Goal: Task Accomplishment & Management: Use online tool/utility

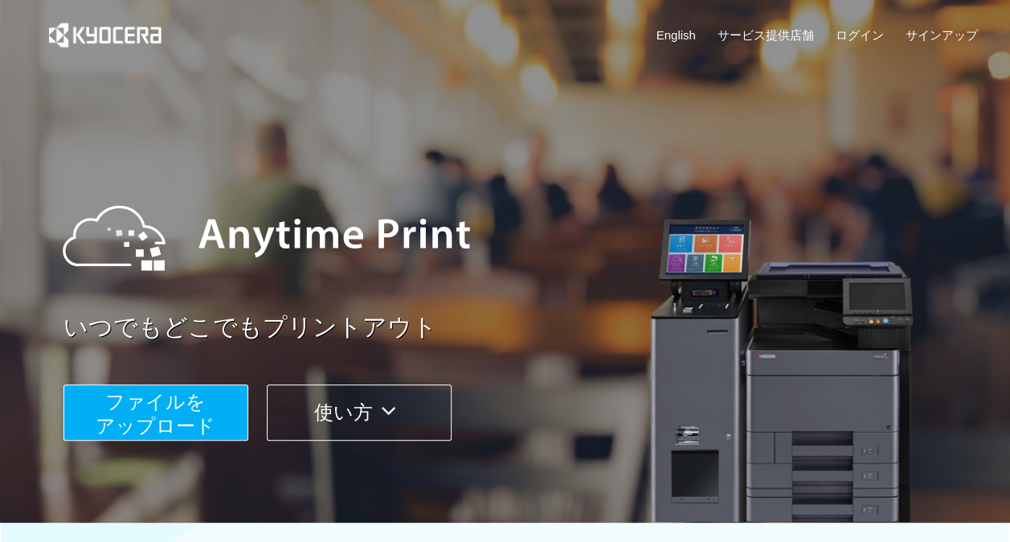
click at [197, 406] on span "ファイルを ​​アップロード" at bounding box center [156, 414] width 120 height 46
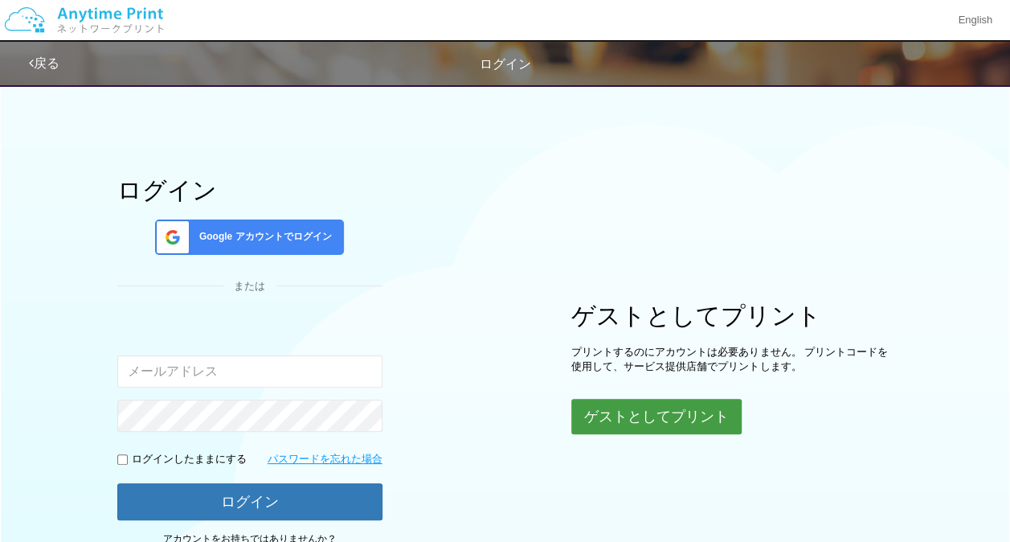
click at [703, 406] on button "ゲストとしてプリント" at bounding box center [656, 416] width 170 height 35
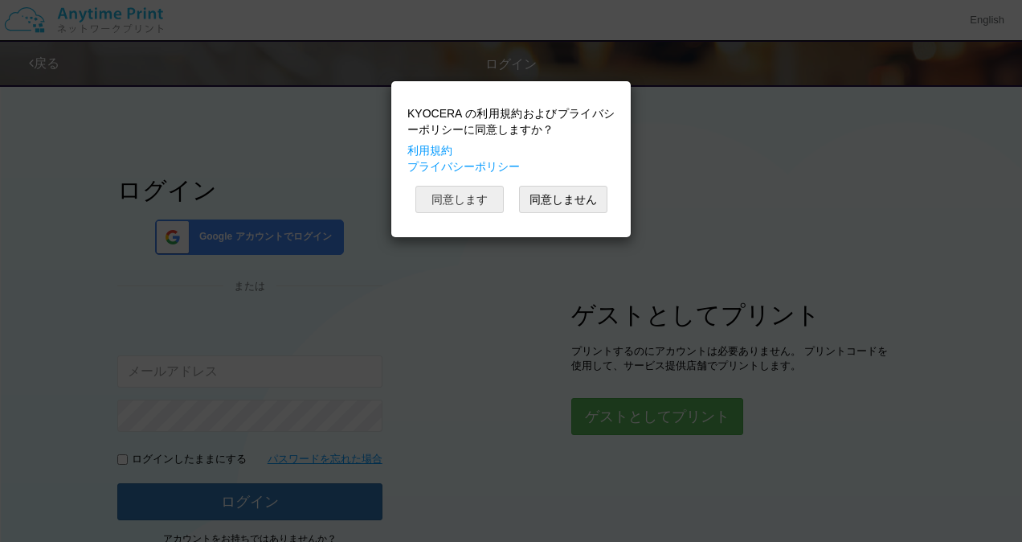
click at [449, 194] on button "同意します" at bounding box center [459, 199] width 88 height 27
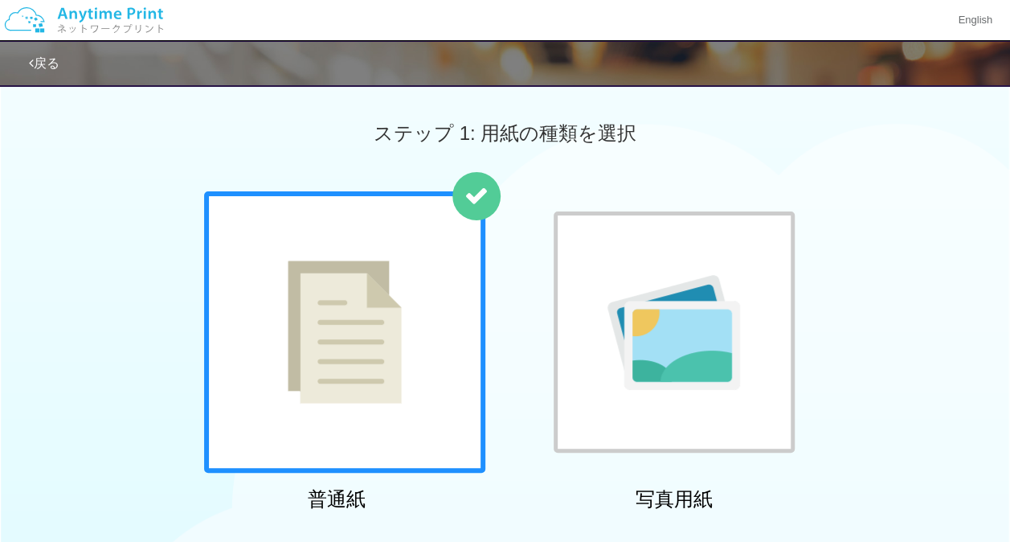
click at [416, 301] on div at bounding box center [344, 331] width 281 height 281
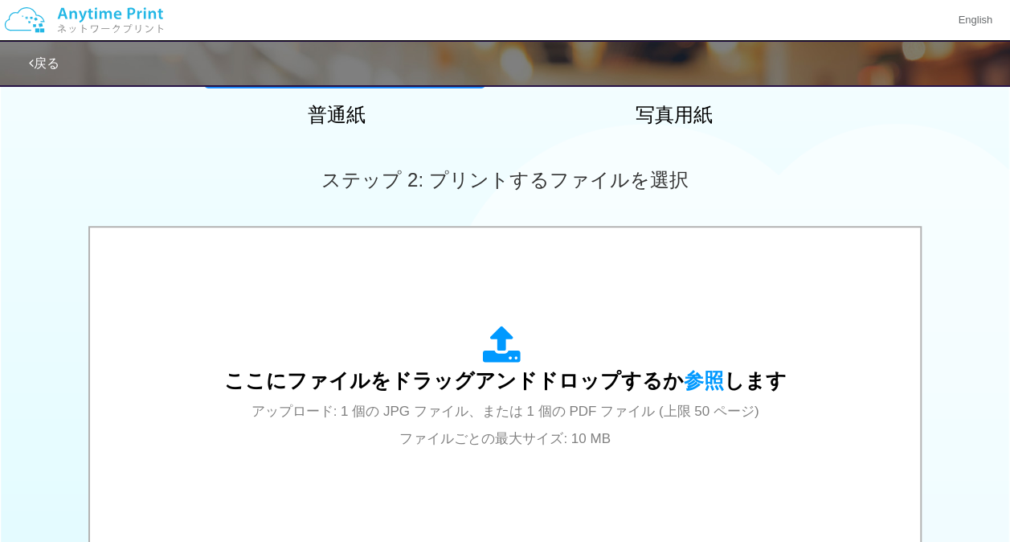
scroll to position [386, 0]
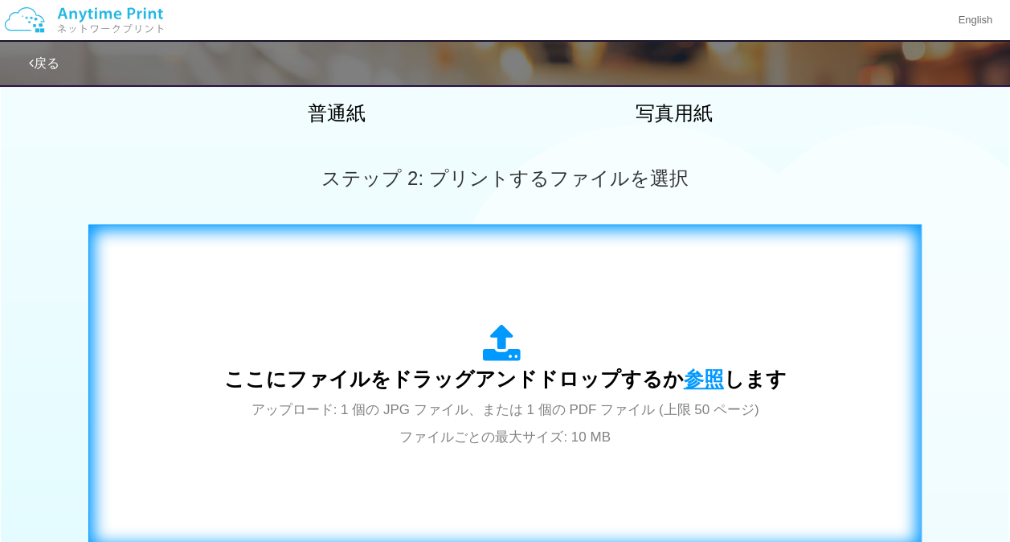
click at [694, 379] on span "参照" at bounding box center [704, 378] width 40 height 23
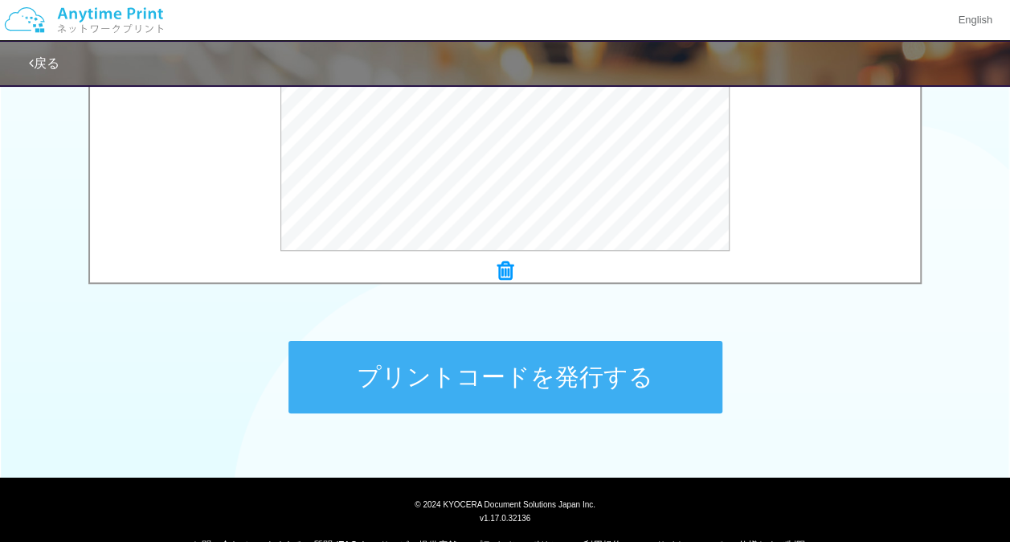
scroll to position [680, 0]
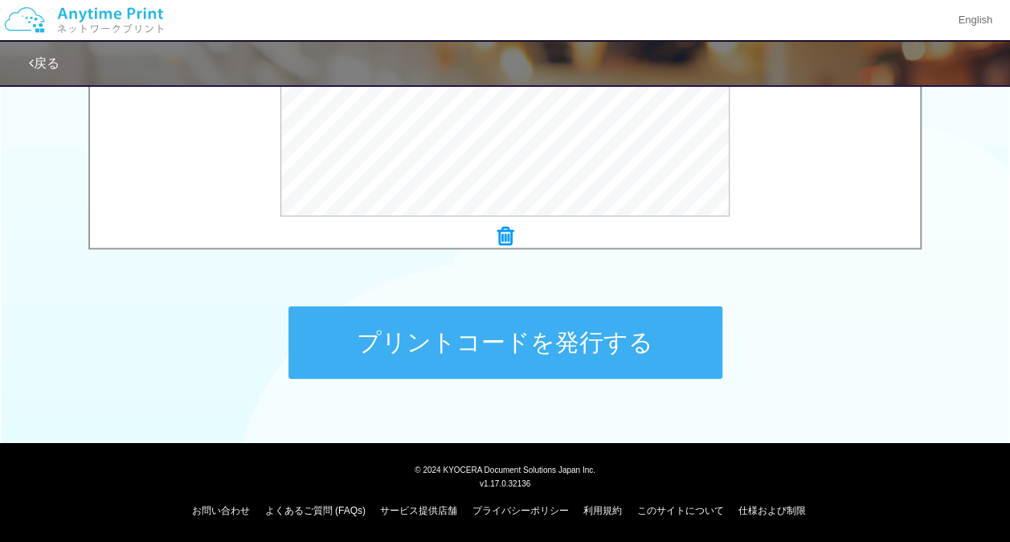
click at [472, 341] on button "プリントコードを発行する" at bounding box center [506, 342] width 434 height 72
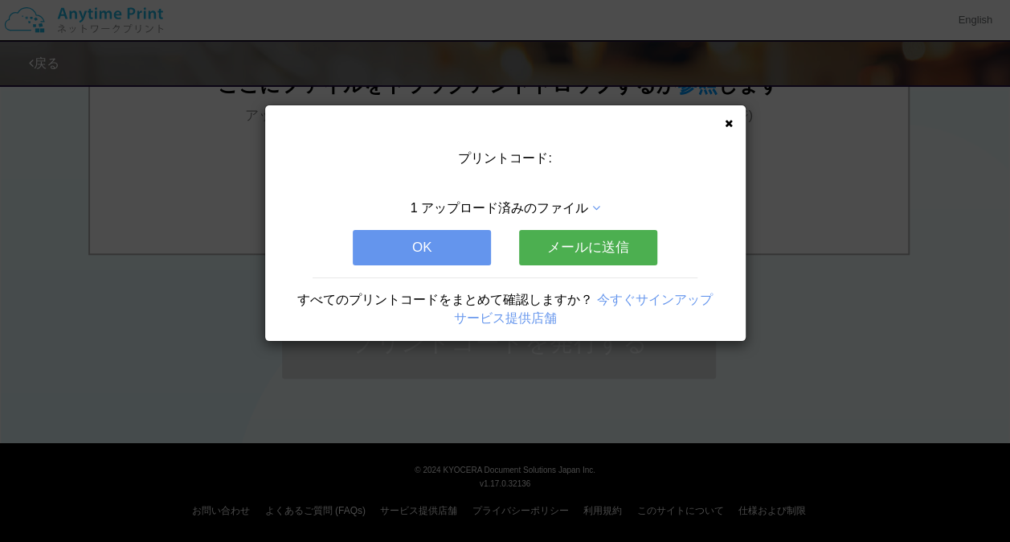
scroll to position [0, 0]
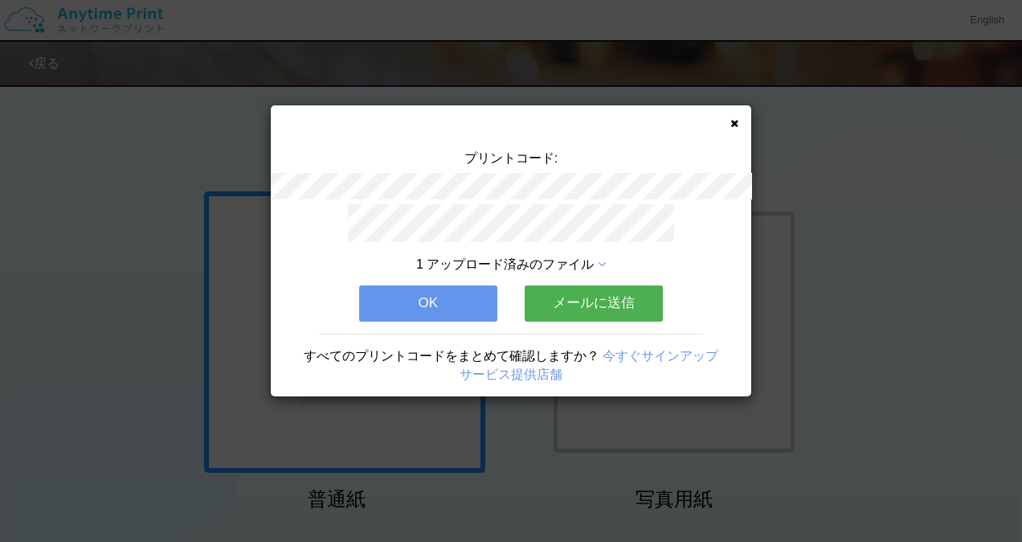
click at [444, 293] on button "OK" at bounding box center [428, 302] width 138 height 35
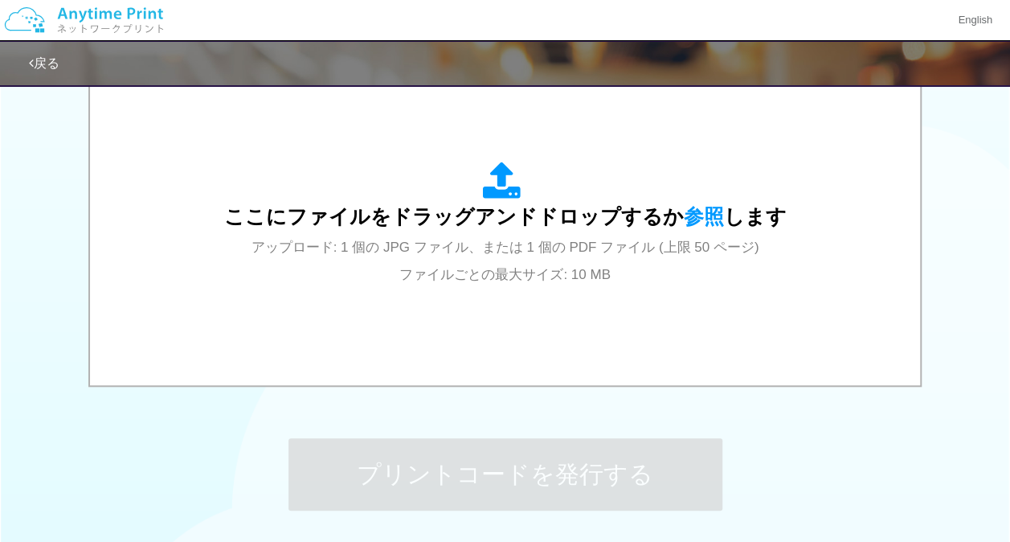
scroll to position [564, 0]
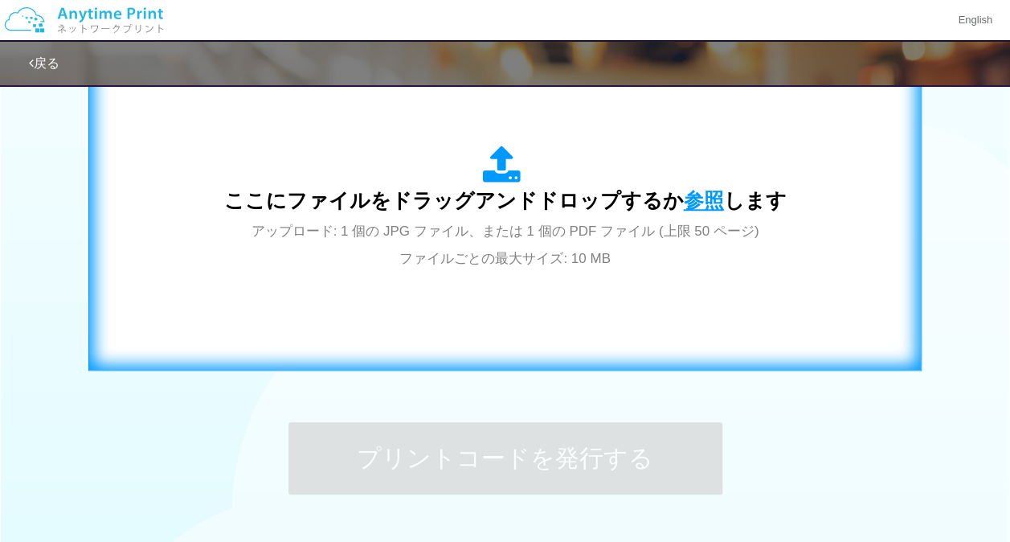
click at [693, 201] on span "参照" at bounding box center [704, 200] width 40 height 23
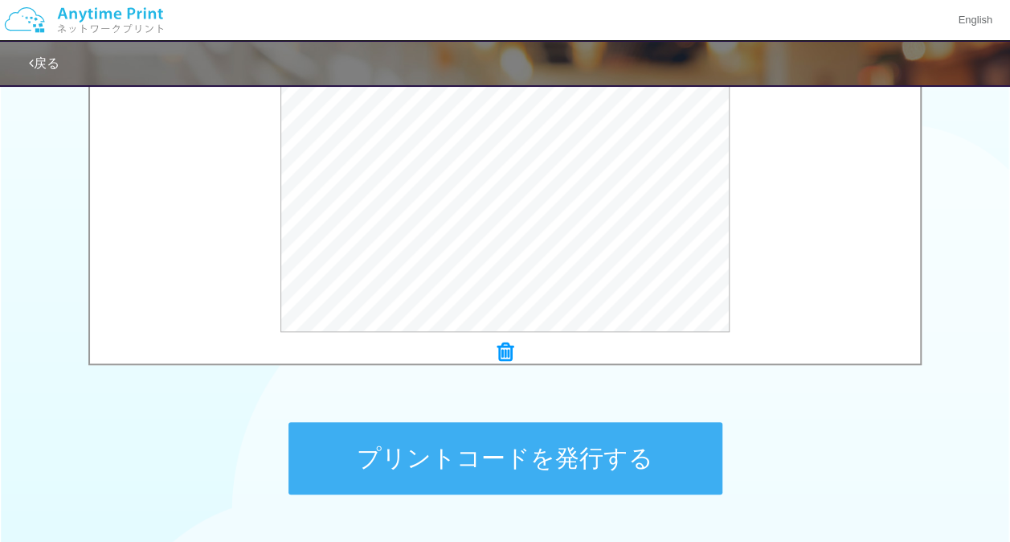
click at [623, 461] on button "プリントコードを発行する" at bounding box center [506, 458] width 434 height 72
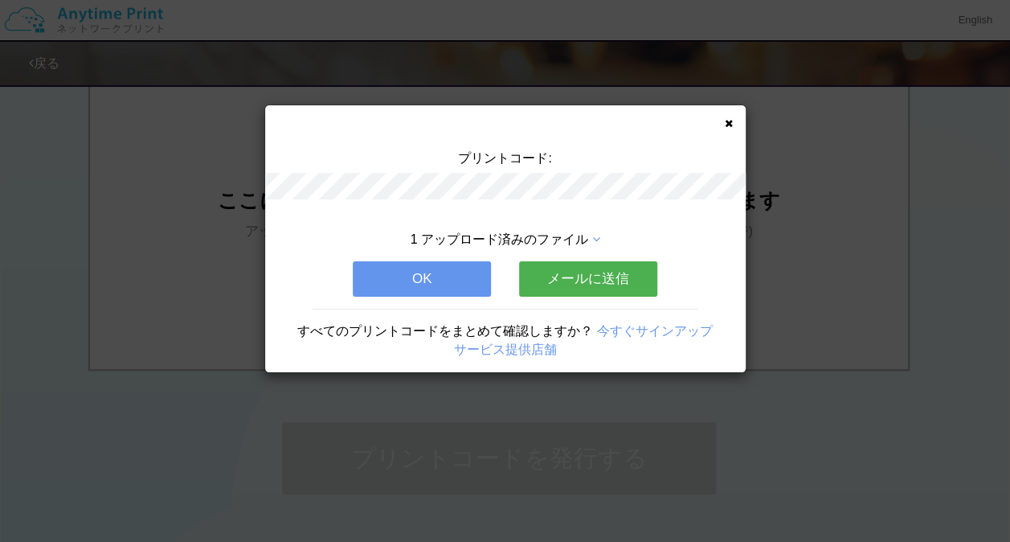
scroll to position [0, 0]
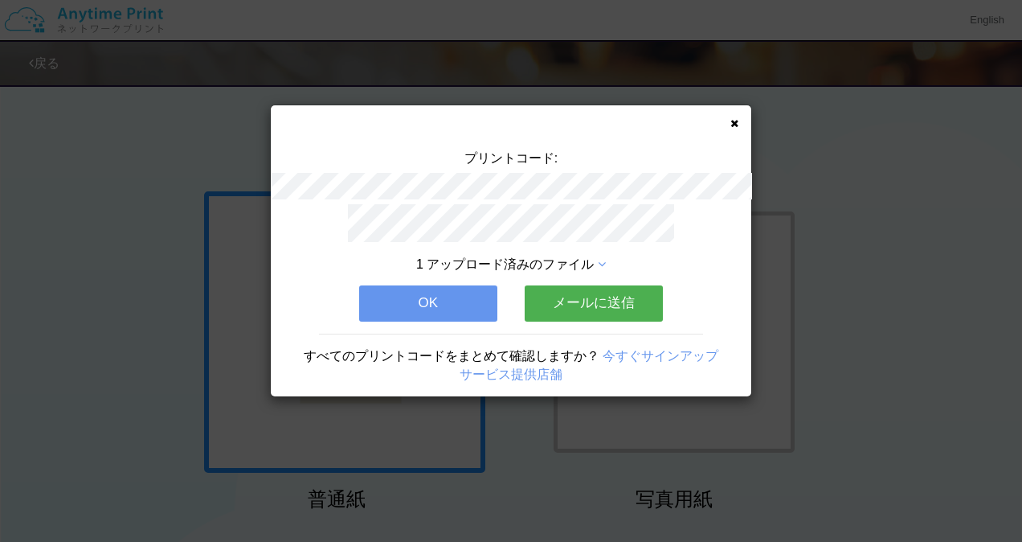
click at [735, 119] on icon at bounding box center [735, 123] width 8 height 10
